Goal: Task Accomplishment & Management: Use online tool/utility

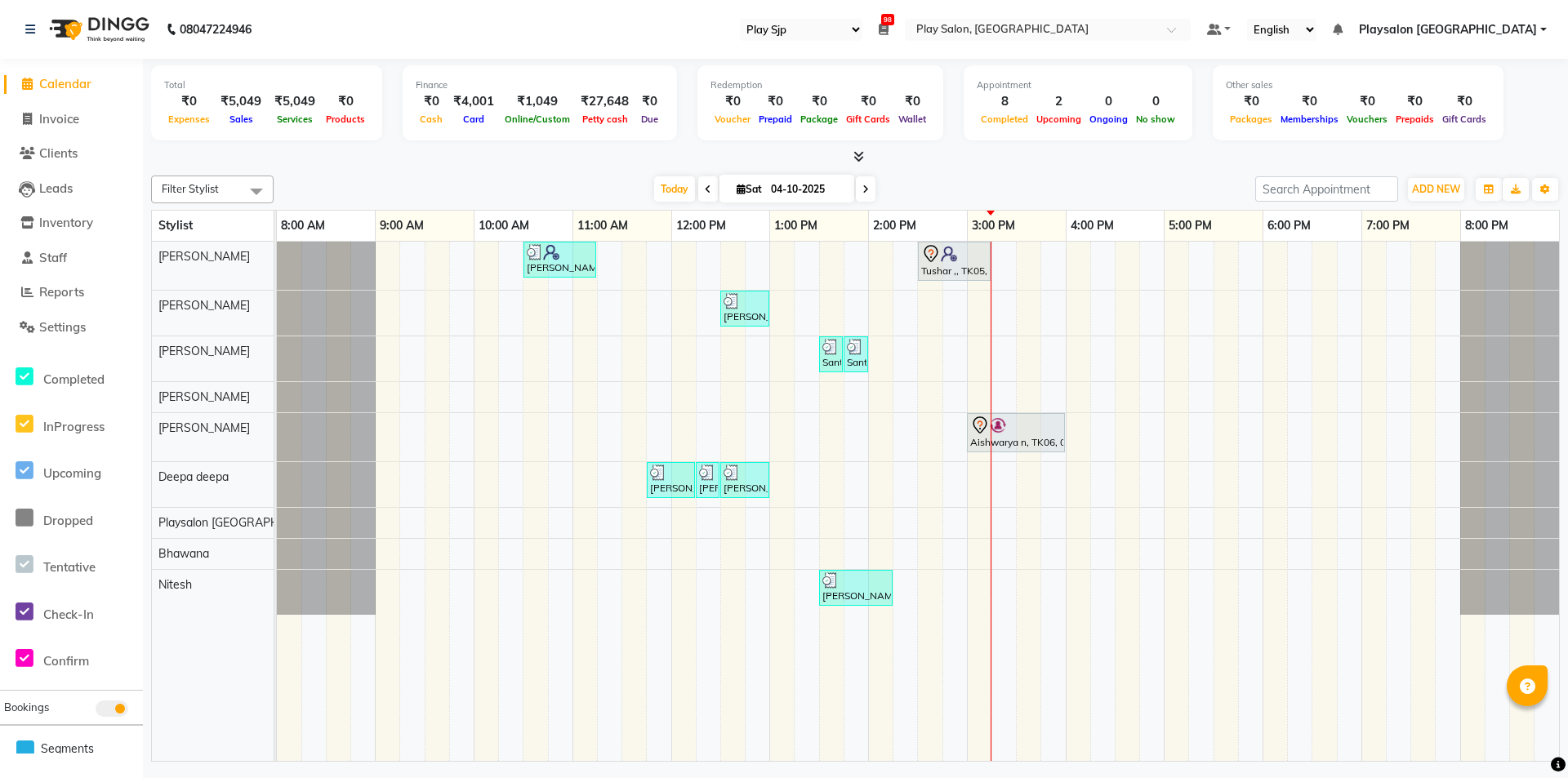
select select "94"
click at [936, 257] on icon at bounding box center [930, 254] width 14 height 17
select select "7"
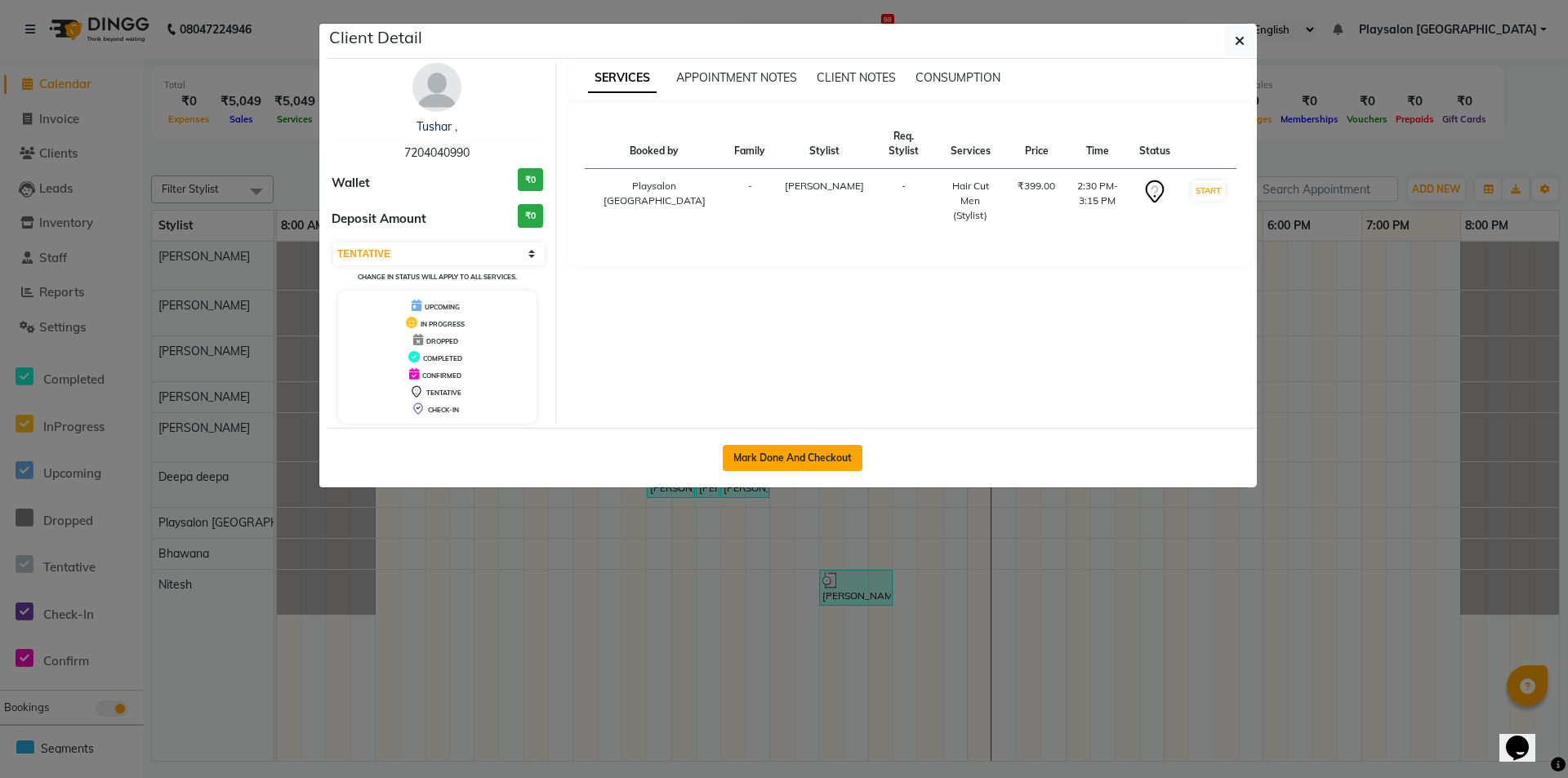
click at [788, 464] on button "Mark Done And Checkout" at bounding box center [792, 458] width 140 height 26
select select "service"
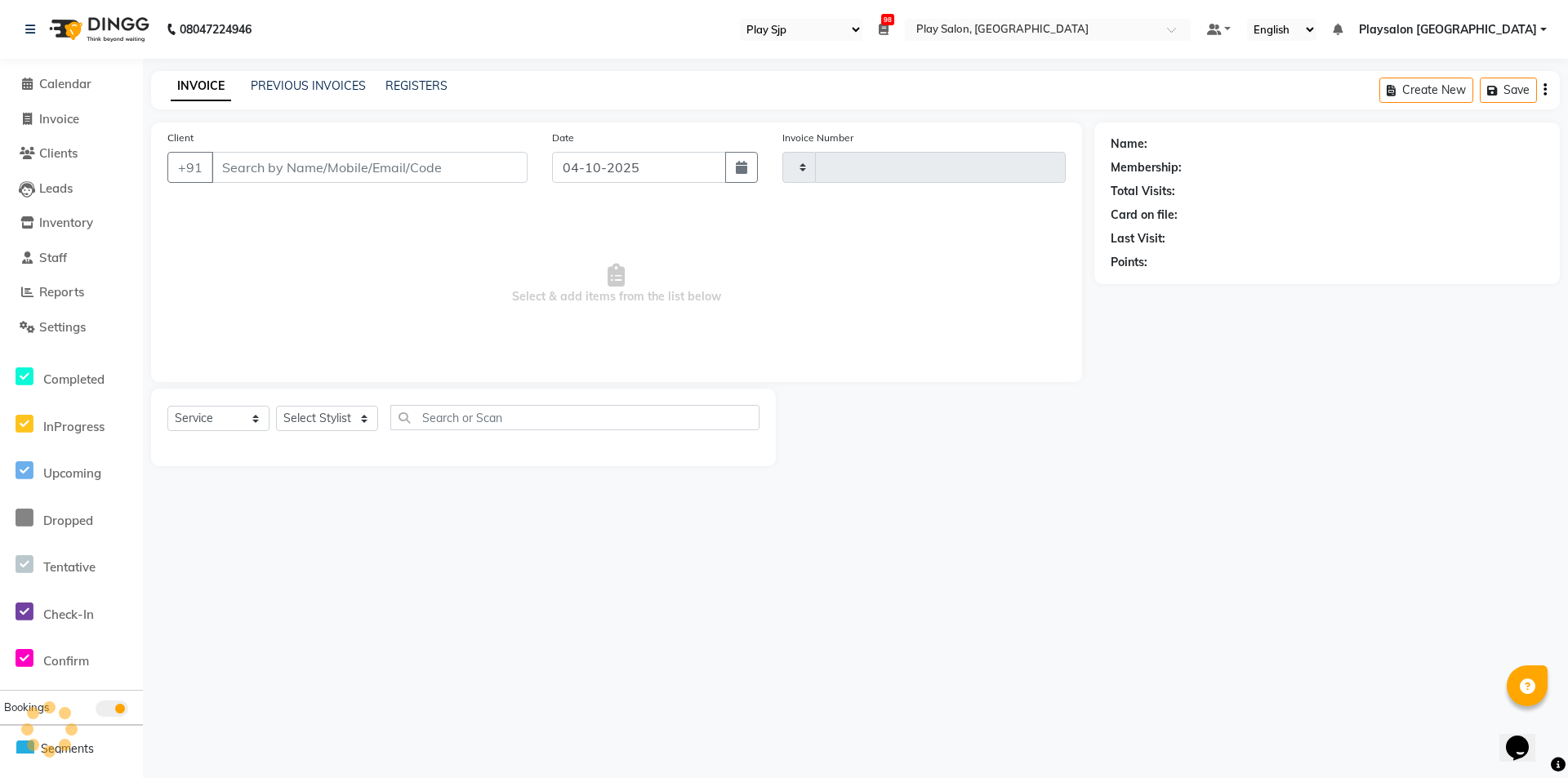
type input "0835"
select select "8308"
select select "product"
select select "80387"
type input "7204040990"
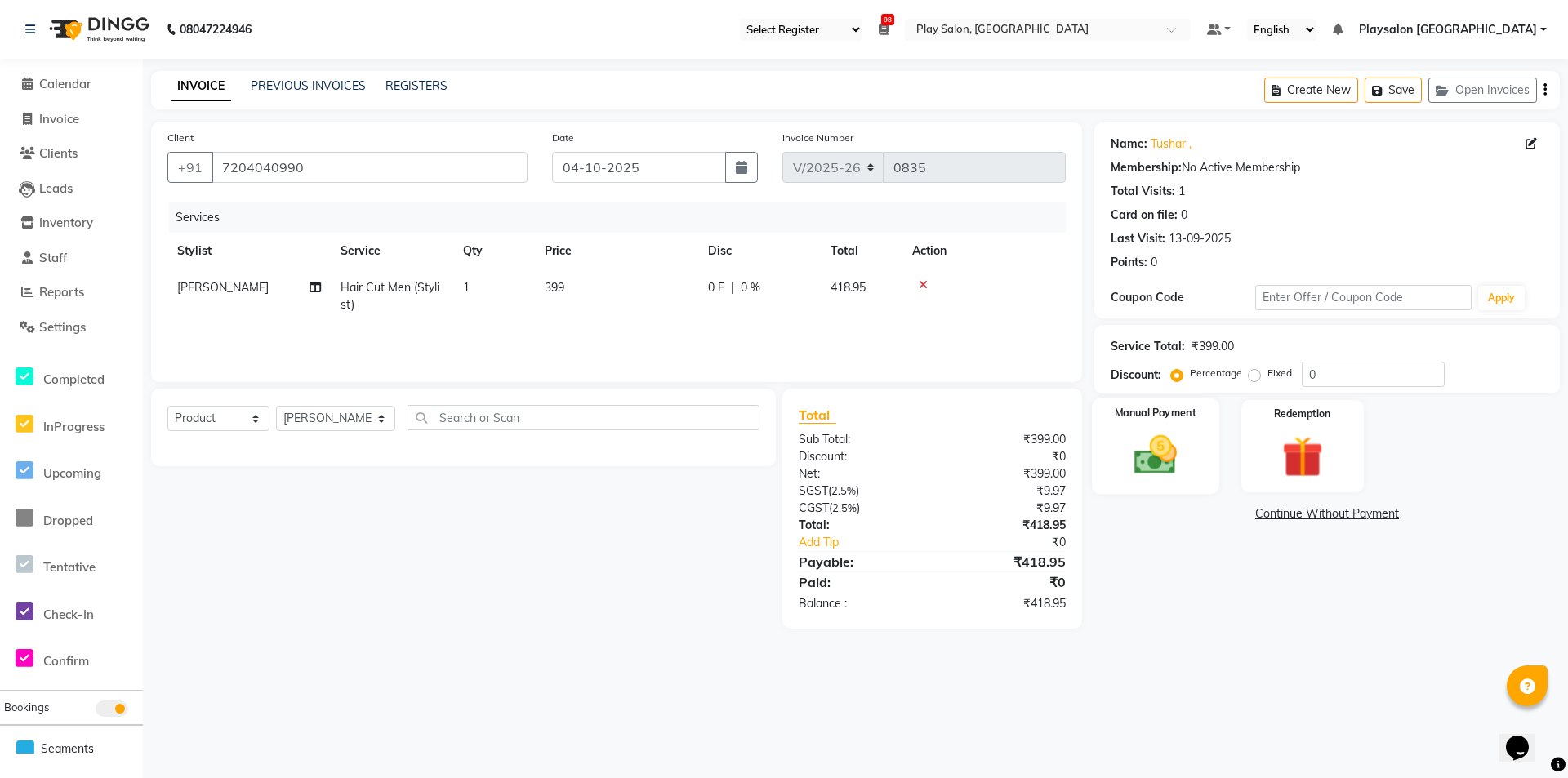
click at [1147, 450] on img at bounding box center [1155, 454] width 70 height 50
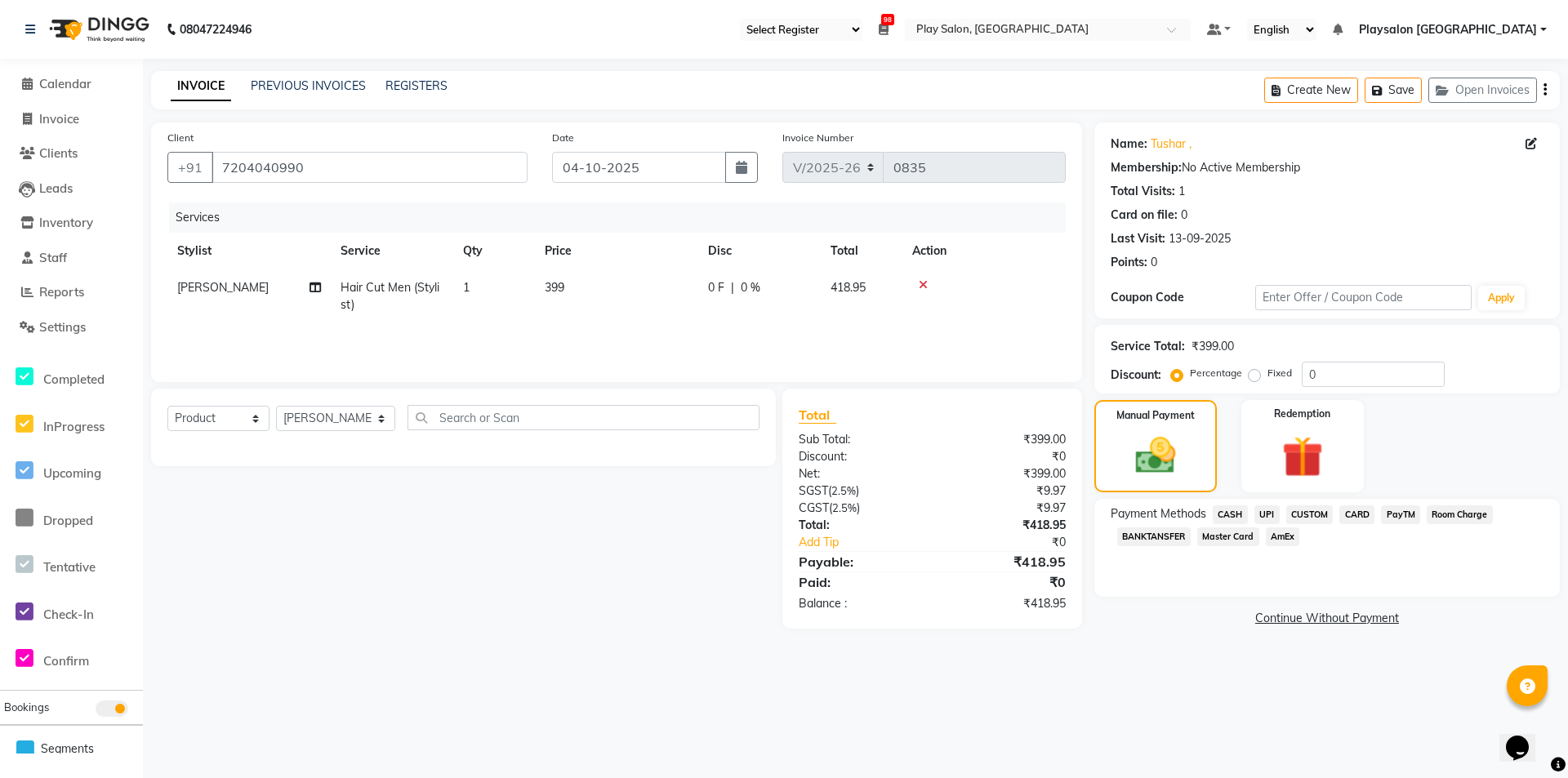
click at [1360, 520] on span "CARD" at bounding box center [1356, 515] width 35 height 19
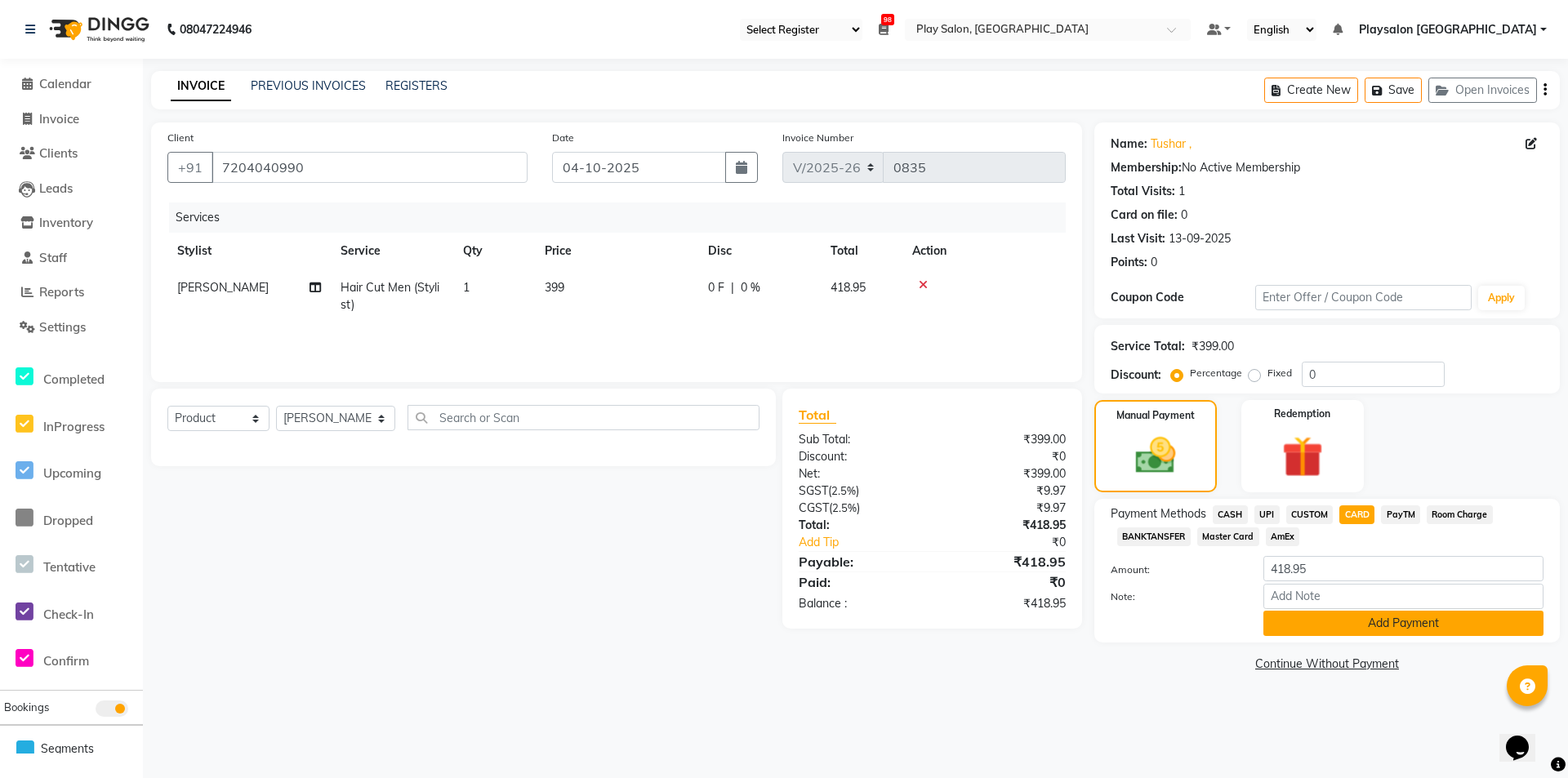
click at [1381, 625] on button "Add Payment" at bounding box center [1403, 623] width 280 height 25
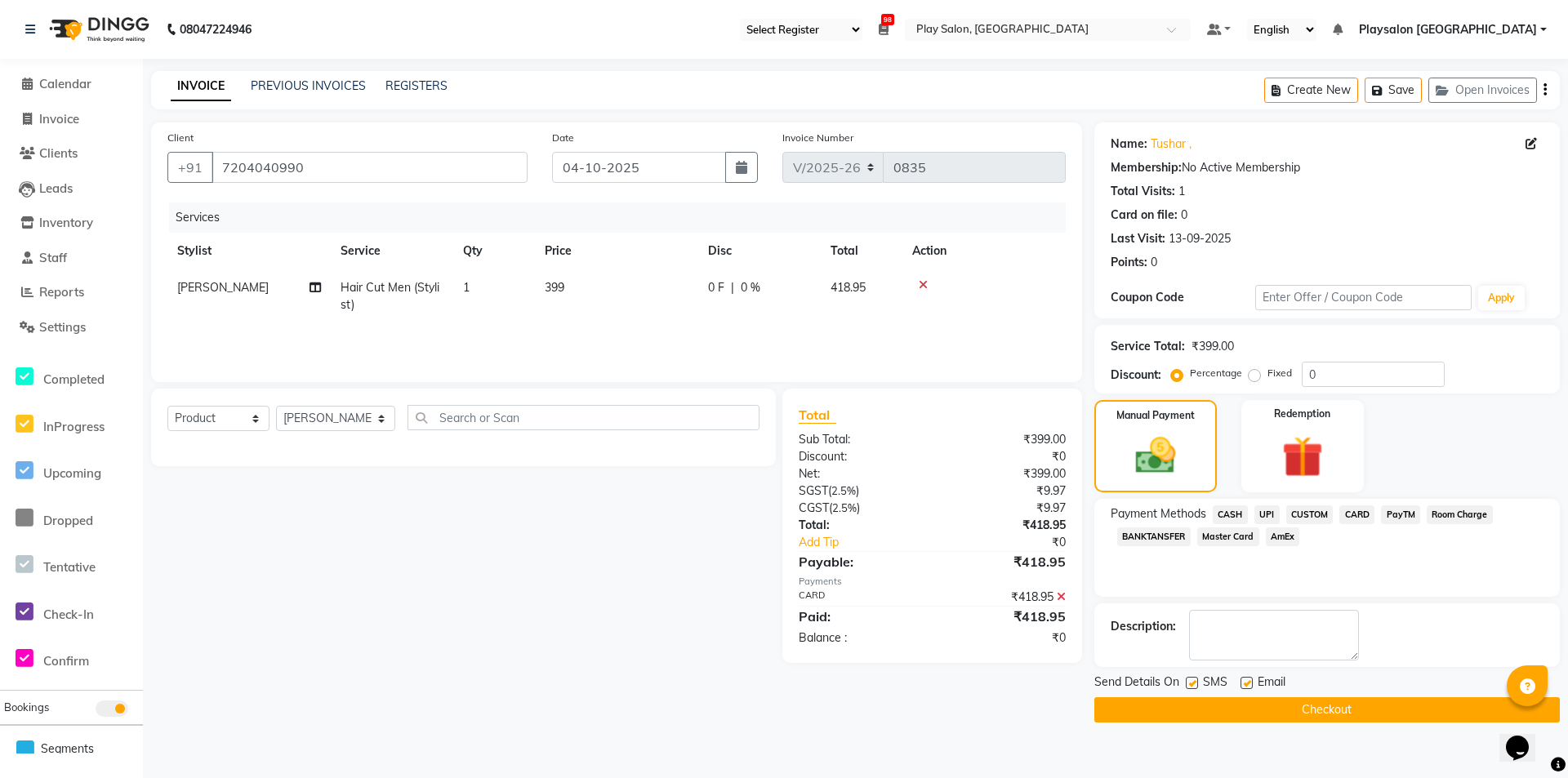
click at [1243, 681] on label at bounding box center [1246, 683] width 12 height 12
click at [1243, 681] on input "checkbox" at bounding box center [1245, 683] width 10 height 10
checkbox input "false"
click at [1191, 681] on label at bounding box center [1191, 683] width 12 height 12
click at [1191, 681] on input "checkbox" at bounding box center [1191, 683] width 10 height 10
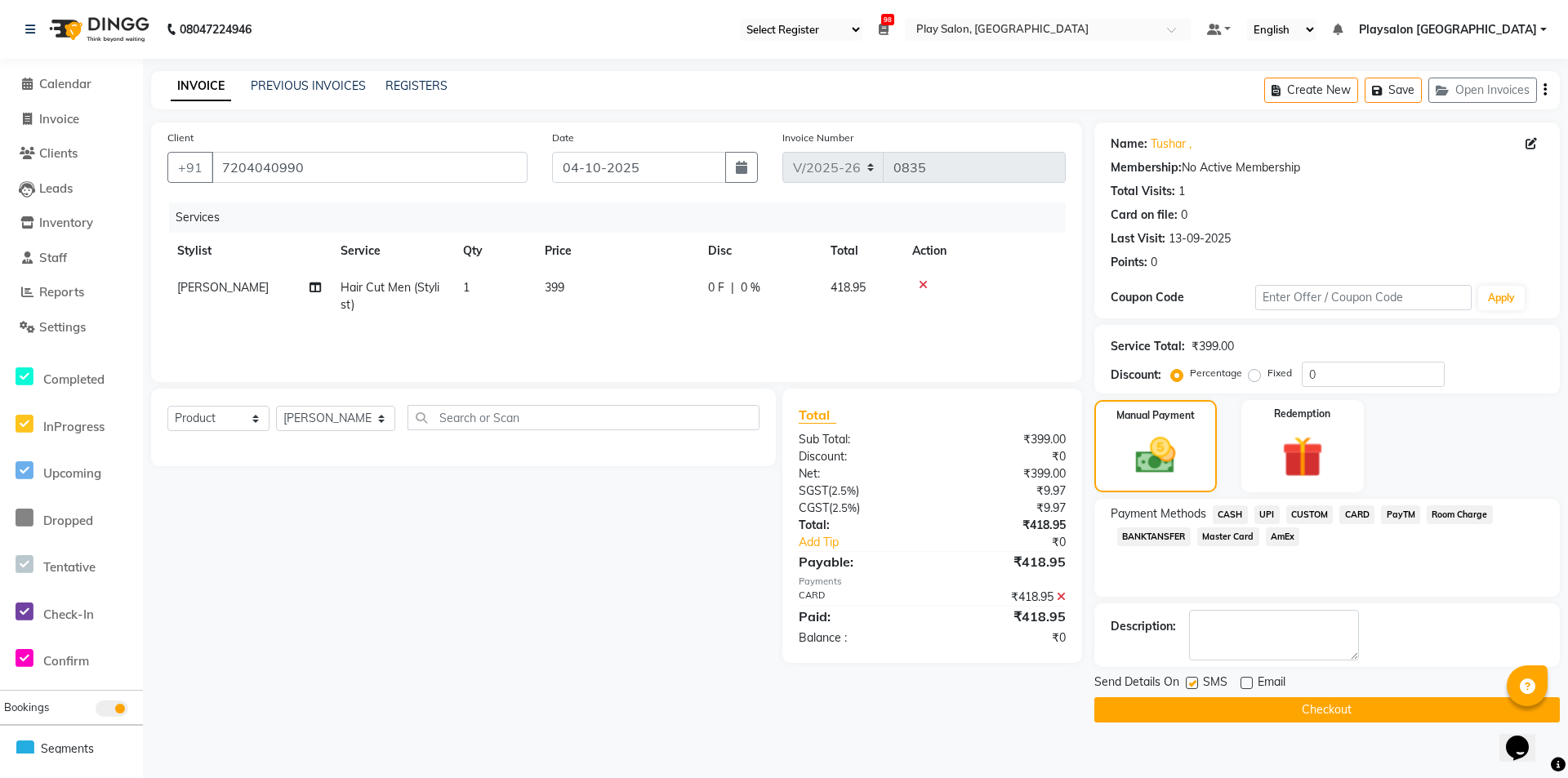
checkbox input "false"
click at [1207, 702] on button "Checkout" at bounding box center [1326, 710] width 466 height 25
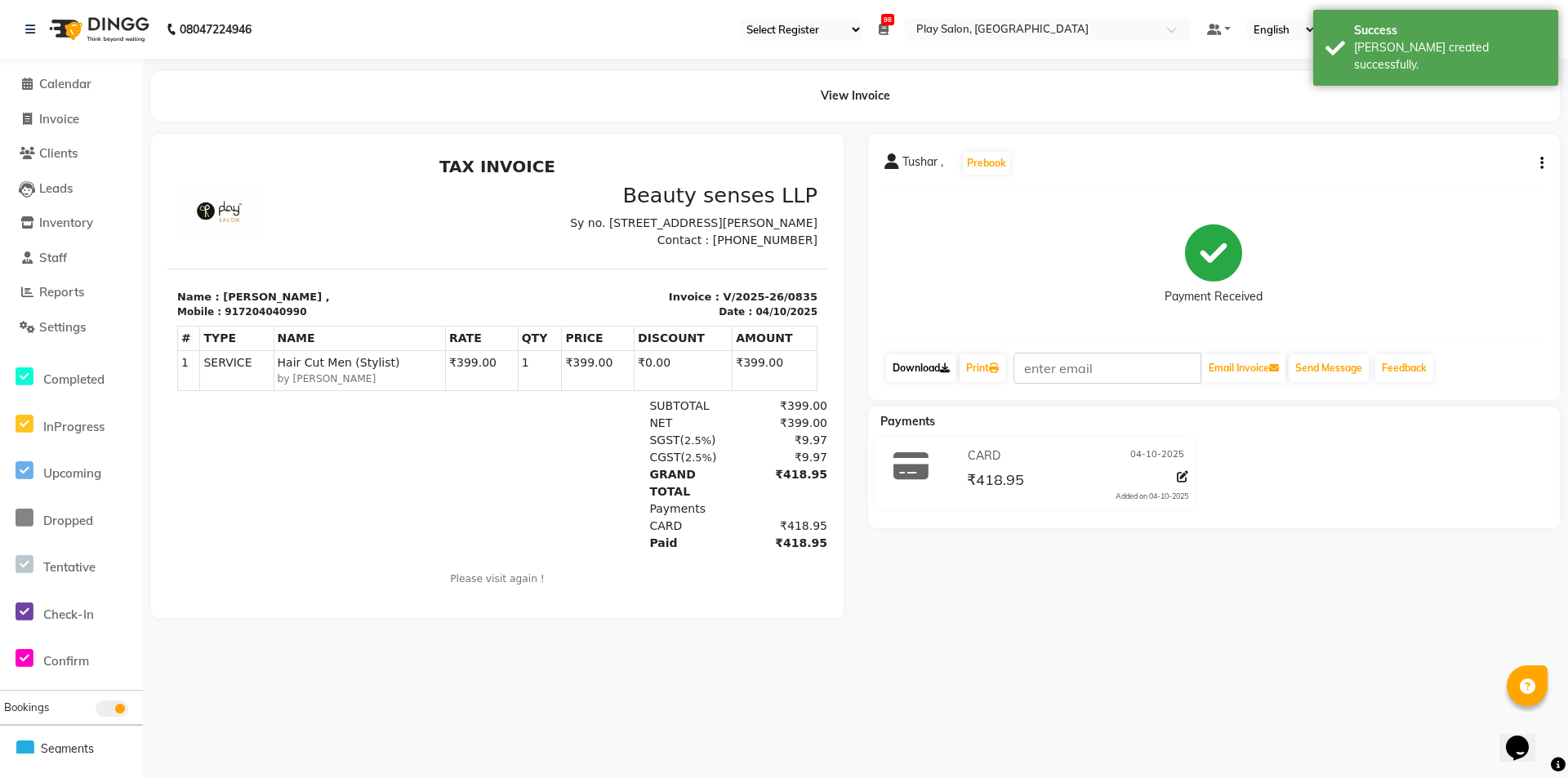
click at [922, 372] on link "Download" at bounding box center [921, 368] width 70 height 28
click at [925, 368] on link "Download" at bounding box center [921, 368] width 70 height 28
click at [969, 367] on link "Print" at bounding box center [982, 368] width 46 height 28
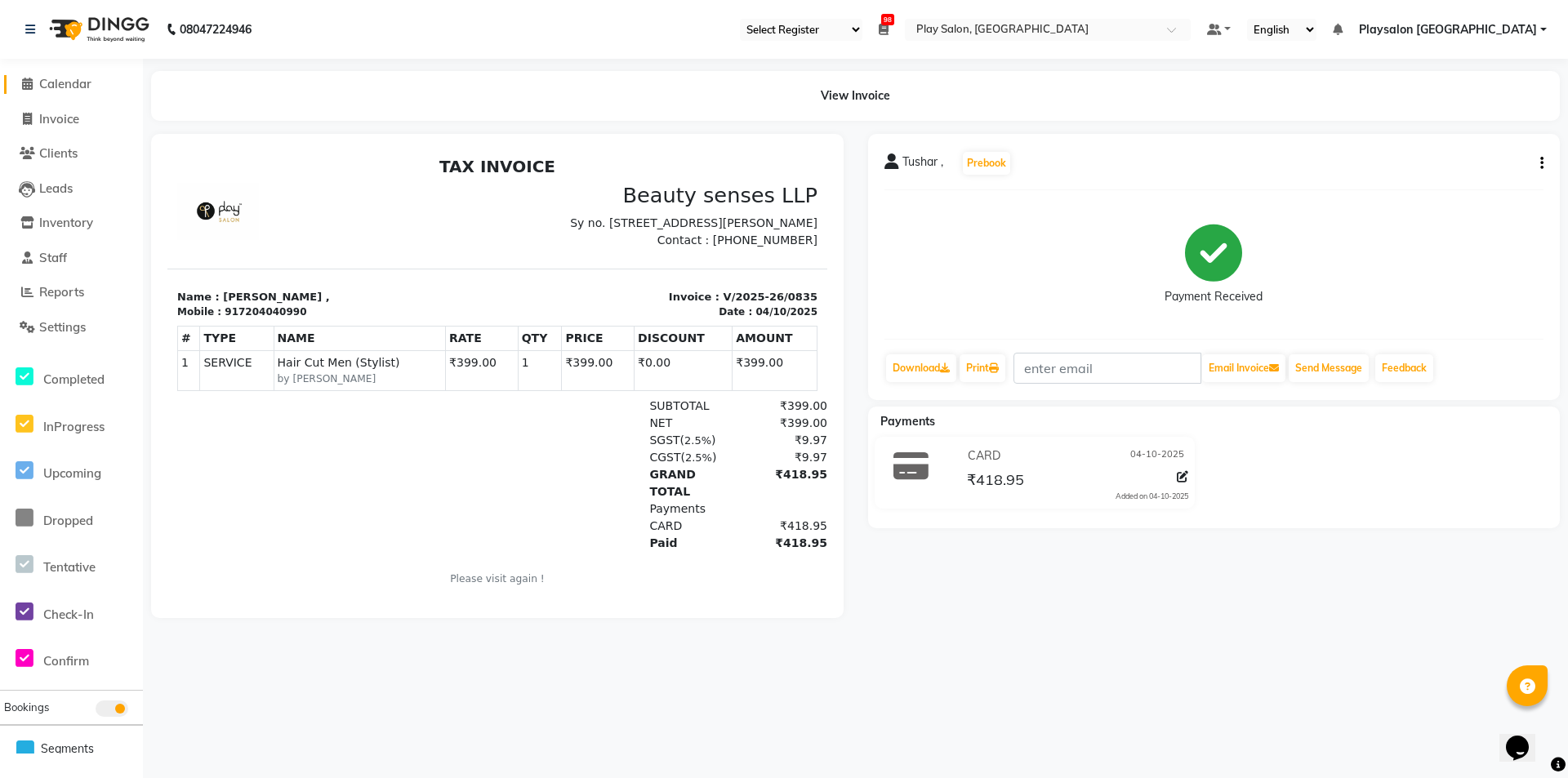
click at [21, 77] on span at bounding box center [27, 84] width 24 height 19
